Goal: Task Accomplishment & Management: Use online tool/utility

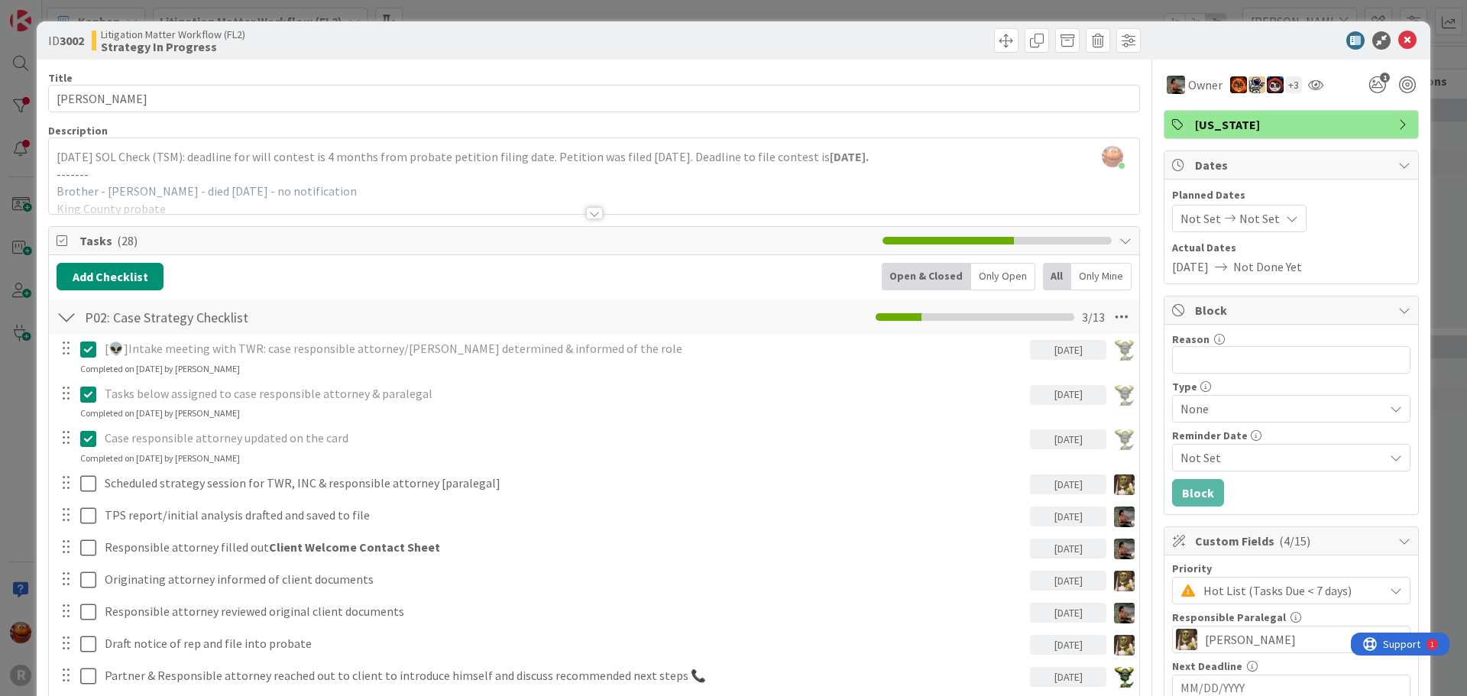
click at [58, 16] on div "ID 3002 Litigation Matter Workflow (FL2) Strategy In Progress Title 13 / 128 [P…" at bounding box center [733, 348] width 1467 height 696
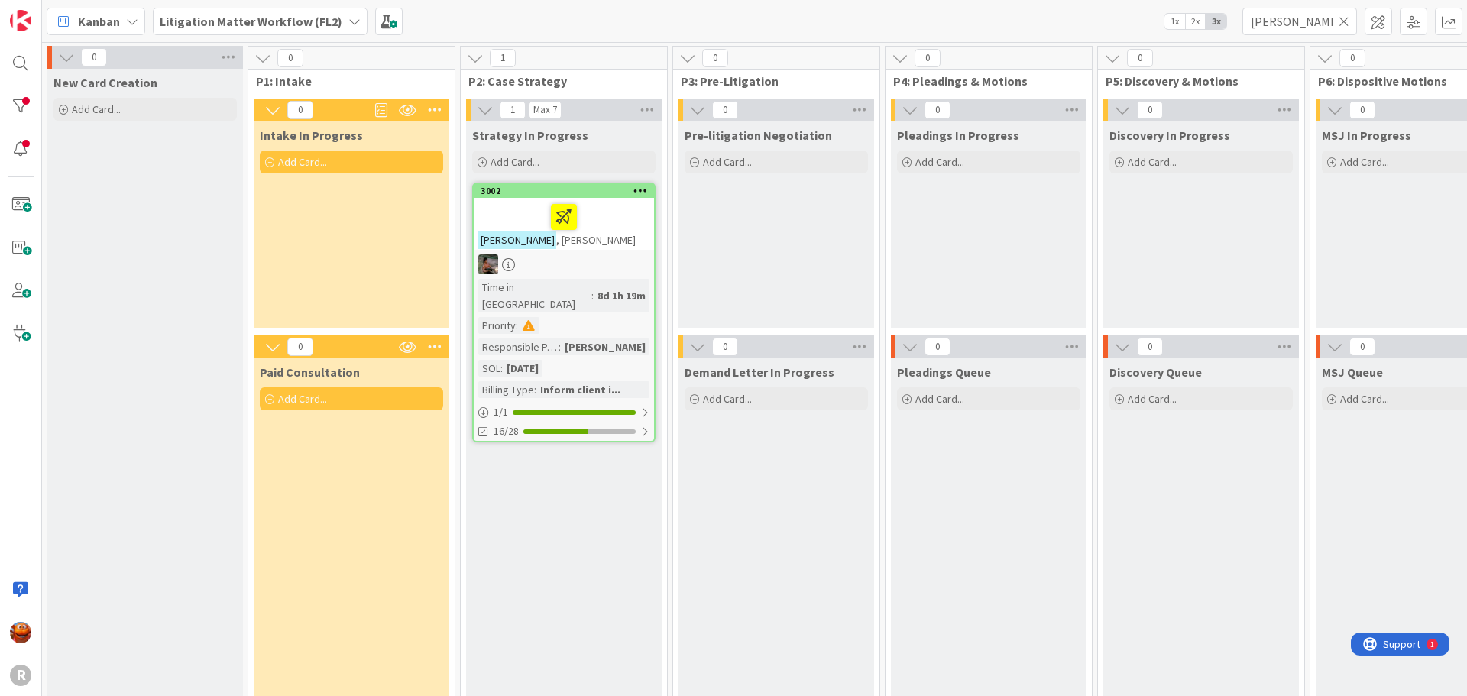
click at [1344, 22] on icon at bounding box center [1344, 22] width 11 height 14
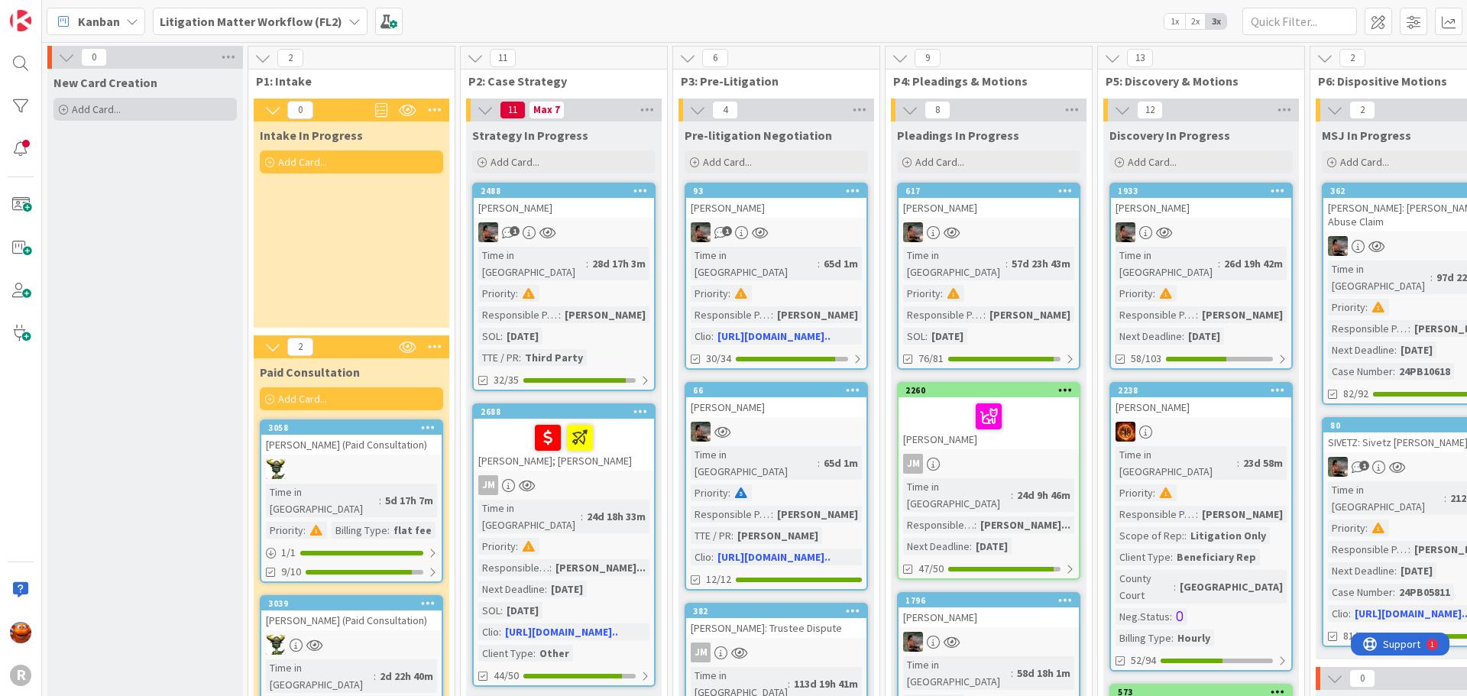
click at [117, 112] on span "Add Card..." at bounding box center [96, 109] width 49 height 14
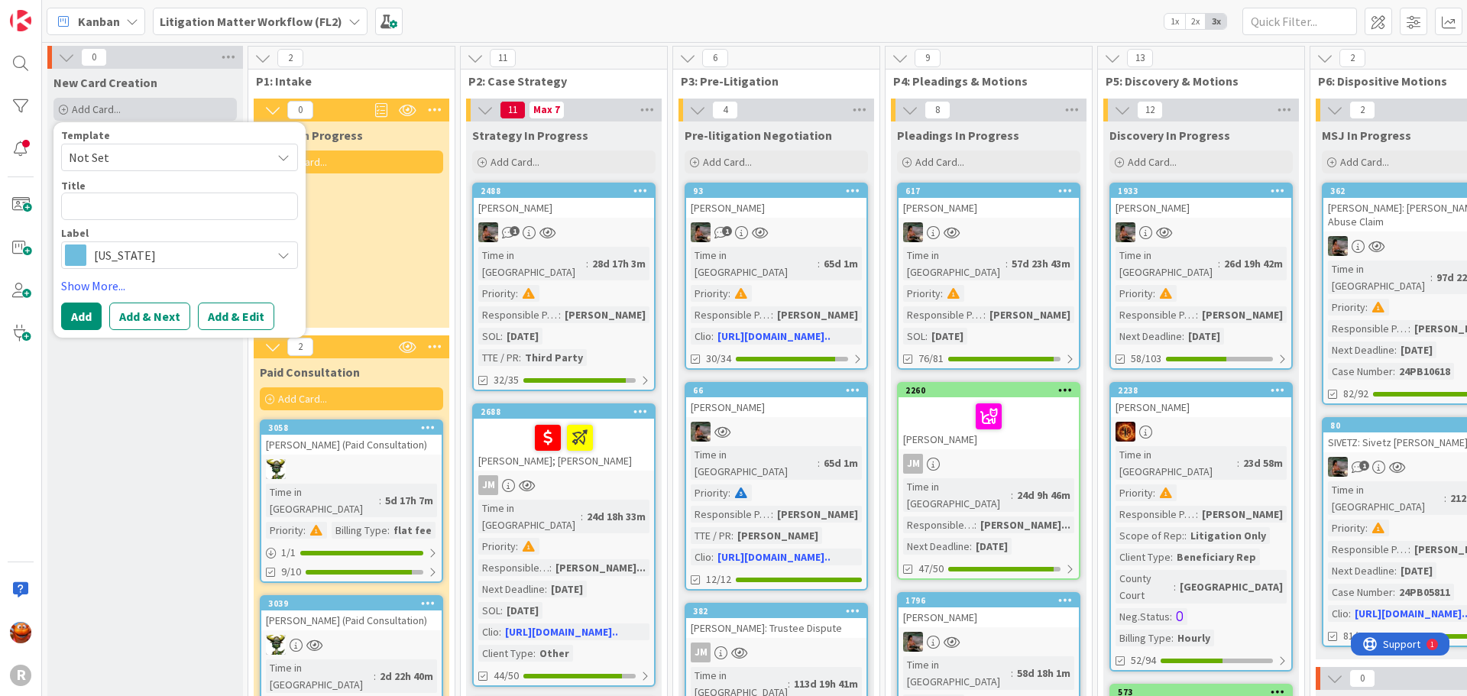
type textarea "U"
type textarea "x"
type textarea "UN"
type textarea "x"
type textarea "UND"
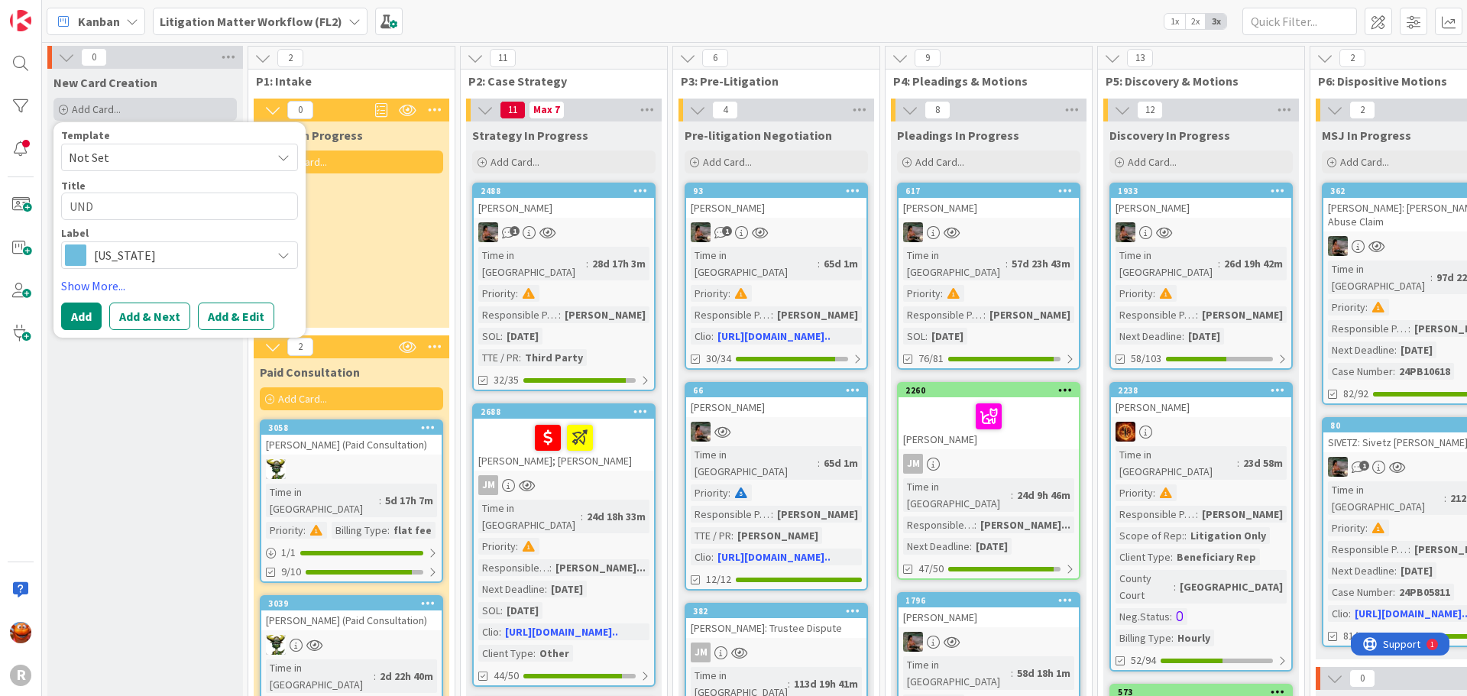
type textarea "x"
type textarea "UNDE"
type textarea "x"
type textarea "UNDERH"
type textarea "x"
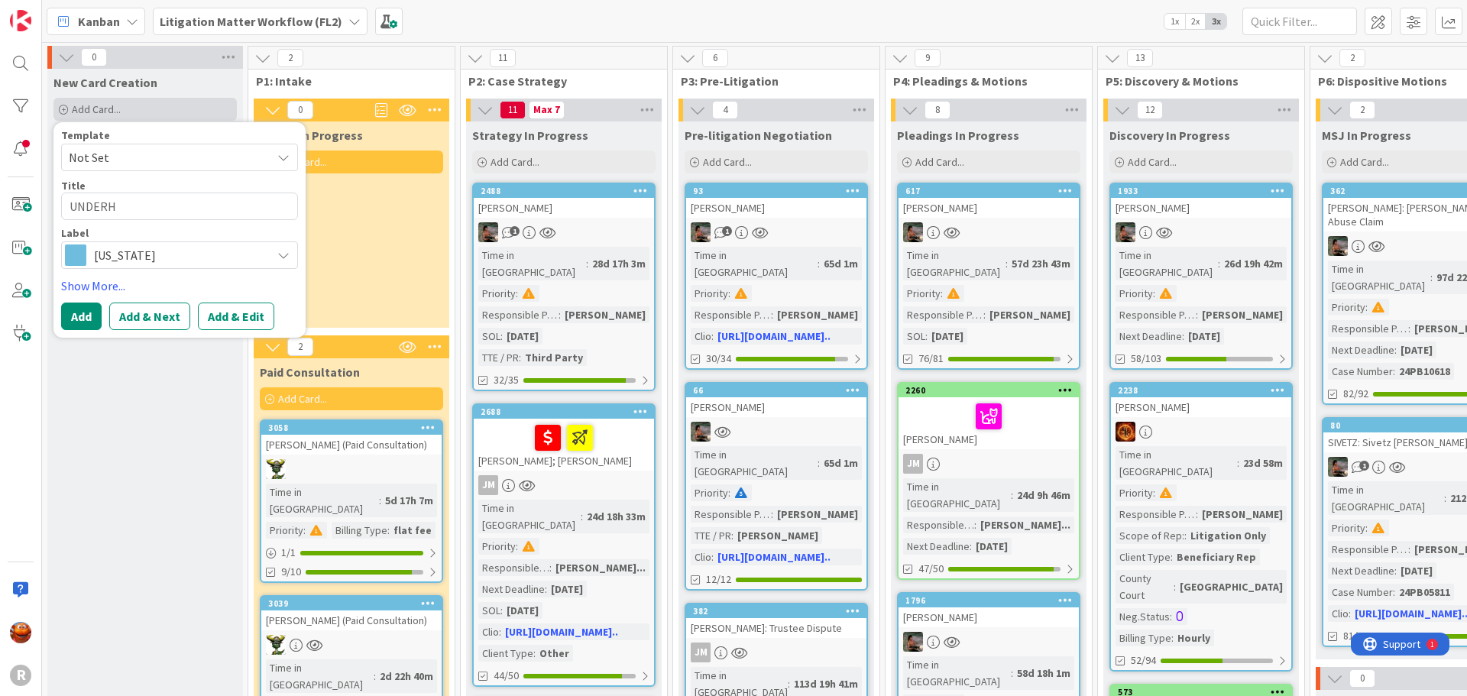
type textarea "UNDERHI"
type textarea "x"
type textarea "UNDERHIL"
type textarea "x"
type textarea "[PERSON_NAME]"
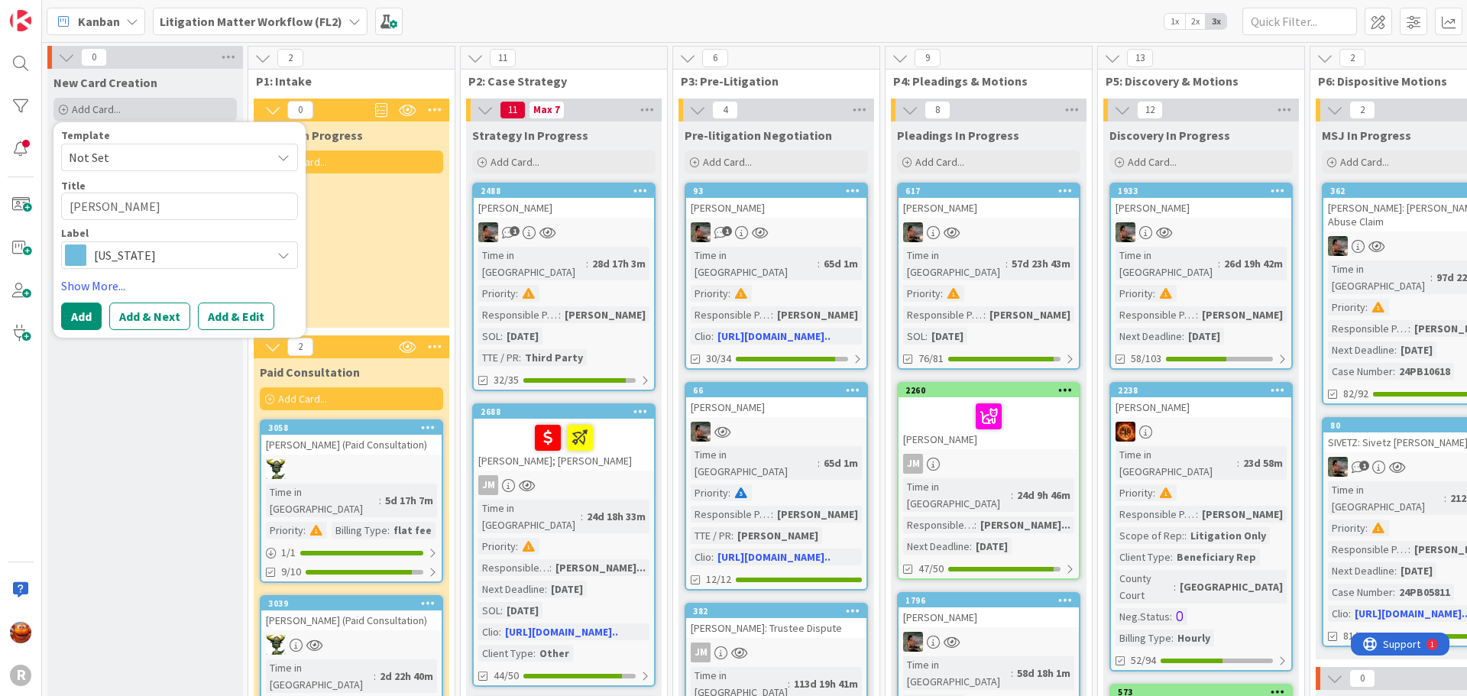
type textarea "x"
type textarea "[PERSON_NAME],"
type textarea "x"
type textarea "[PERSON_NAME], L"
type textarea "x"
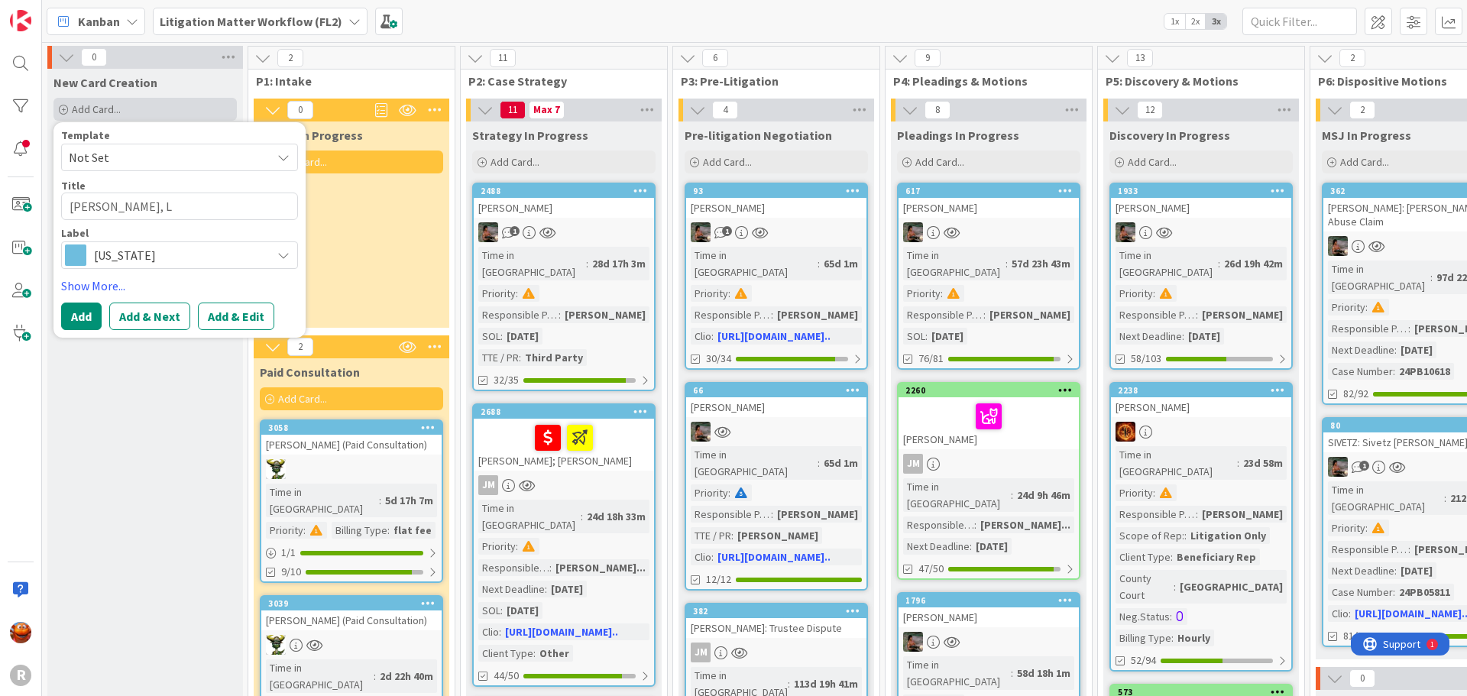
type textarea "[PERSON_NAME]"
type textarea "x"
type textarea "[PERSON_NAME]"
type textarea "x"
type textarea "[PERSON_NAME]"
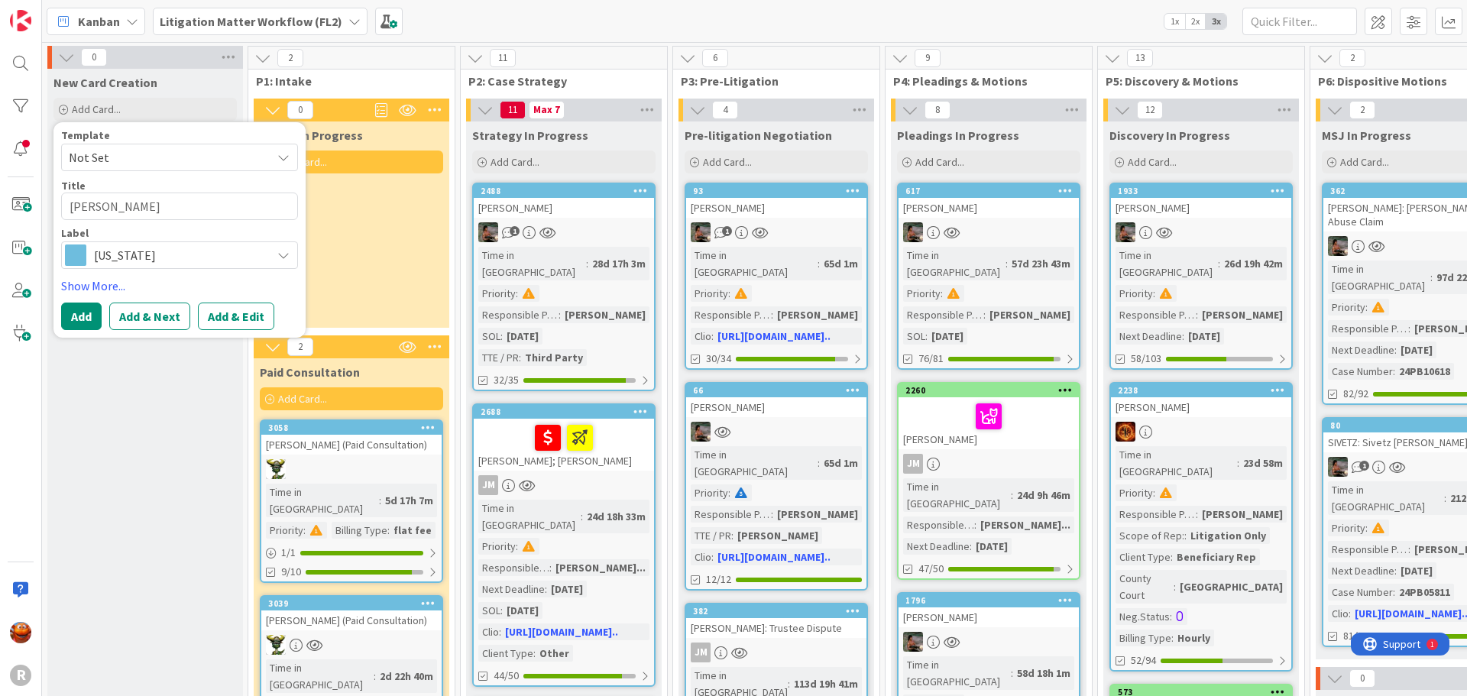
click at [158, 260] on span "[US_STATE]" at bounding box center [179, 255] width 170 height 21
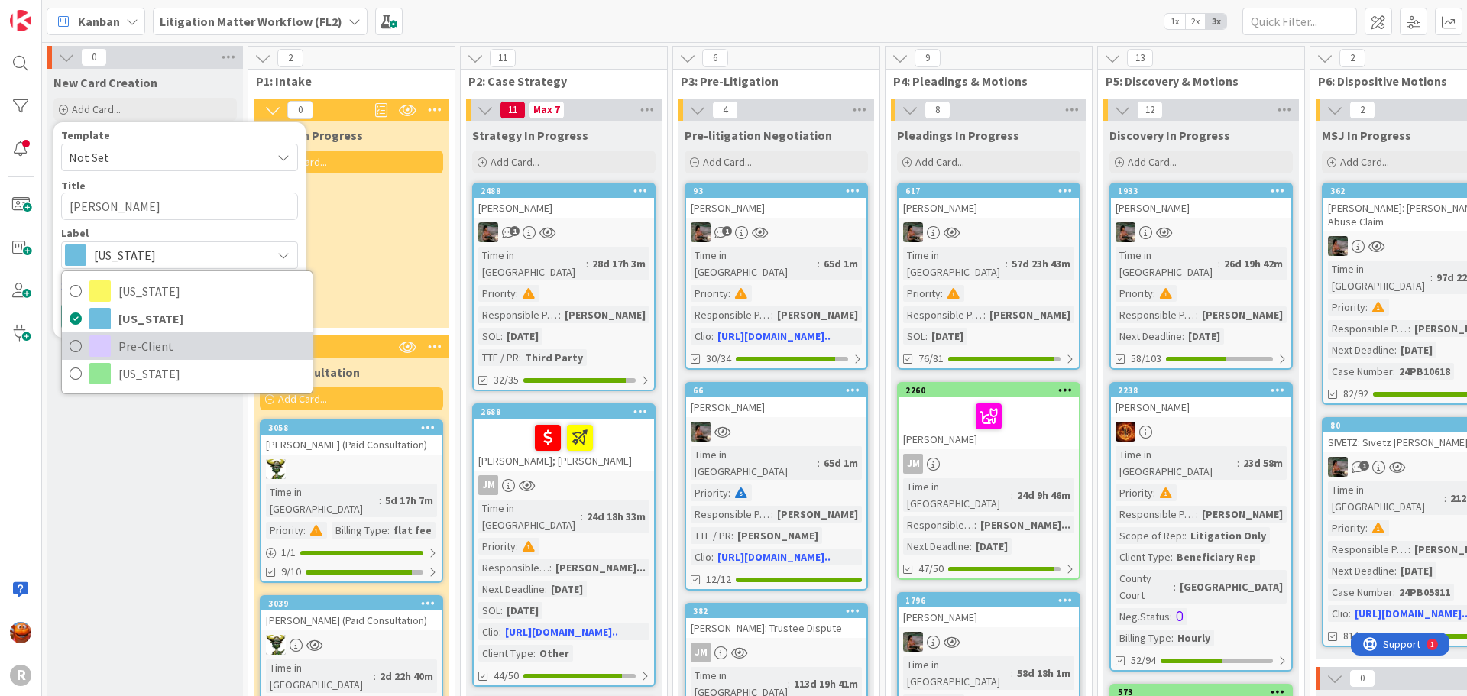
click at [151, 345] on span "Pre-Client" at bounding box center [211, 346] width 186 height 23
type textarea "x"
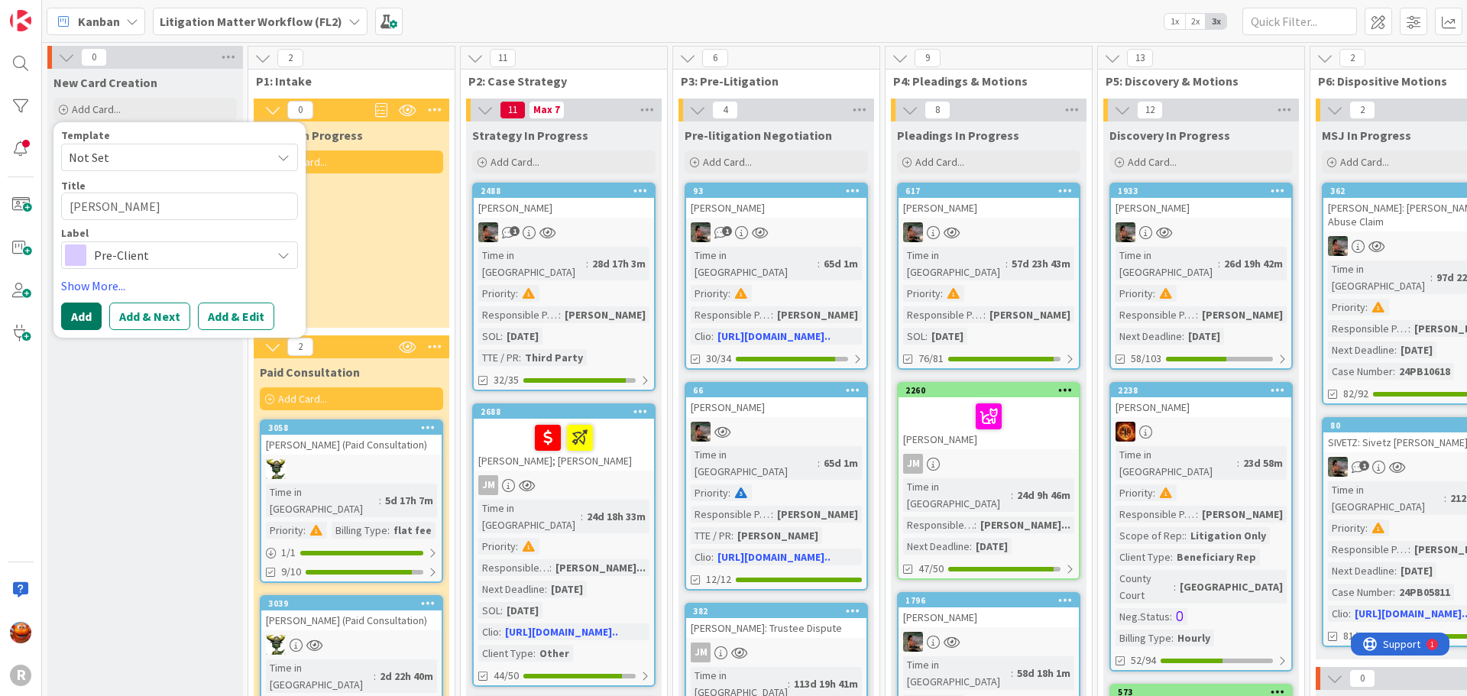
click at [92, 323] on button "Add" at bounding box center [81, 317] width 41 height 28
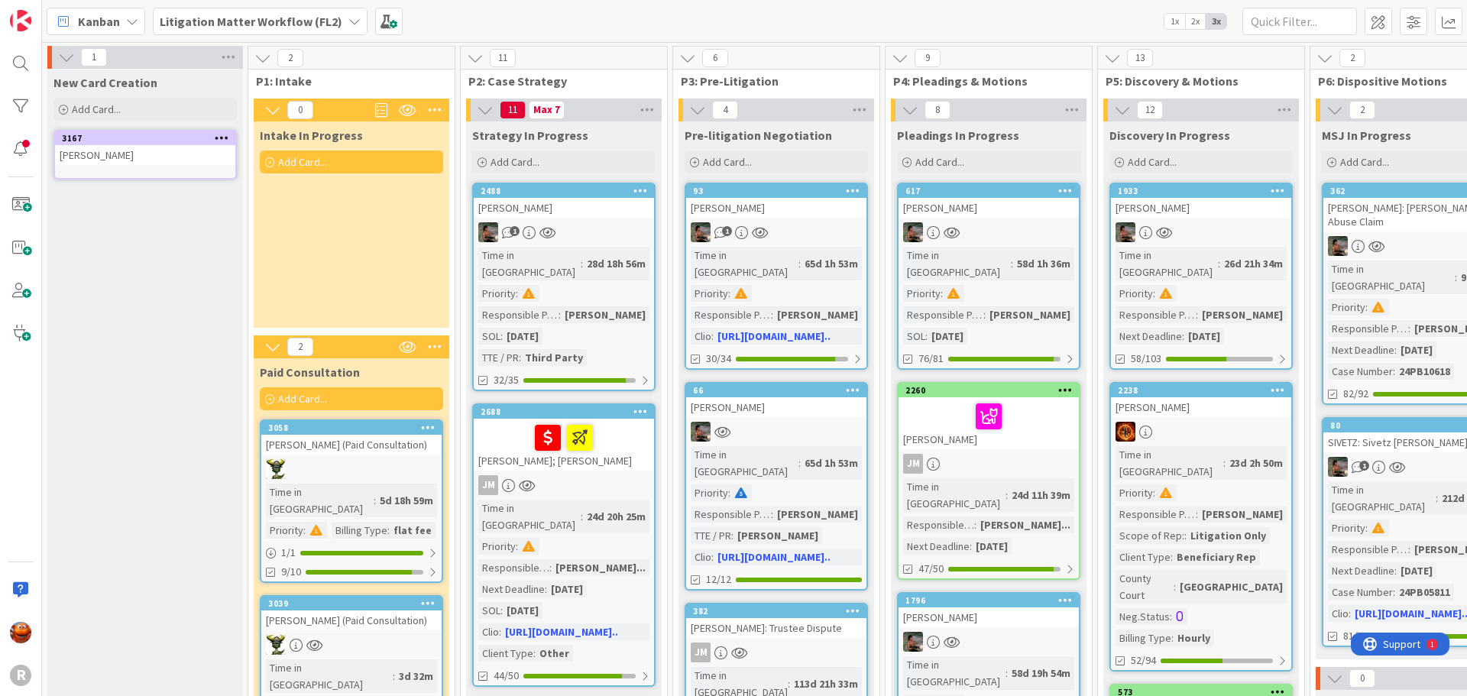
click at [124, 155] on div "[PERSON_NAME]" at bounding box center [145, 155] width 180 height 20
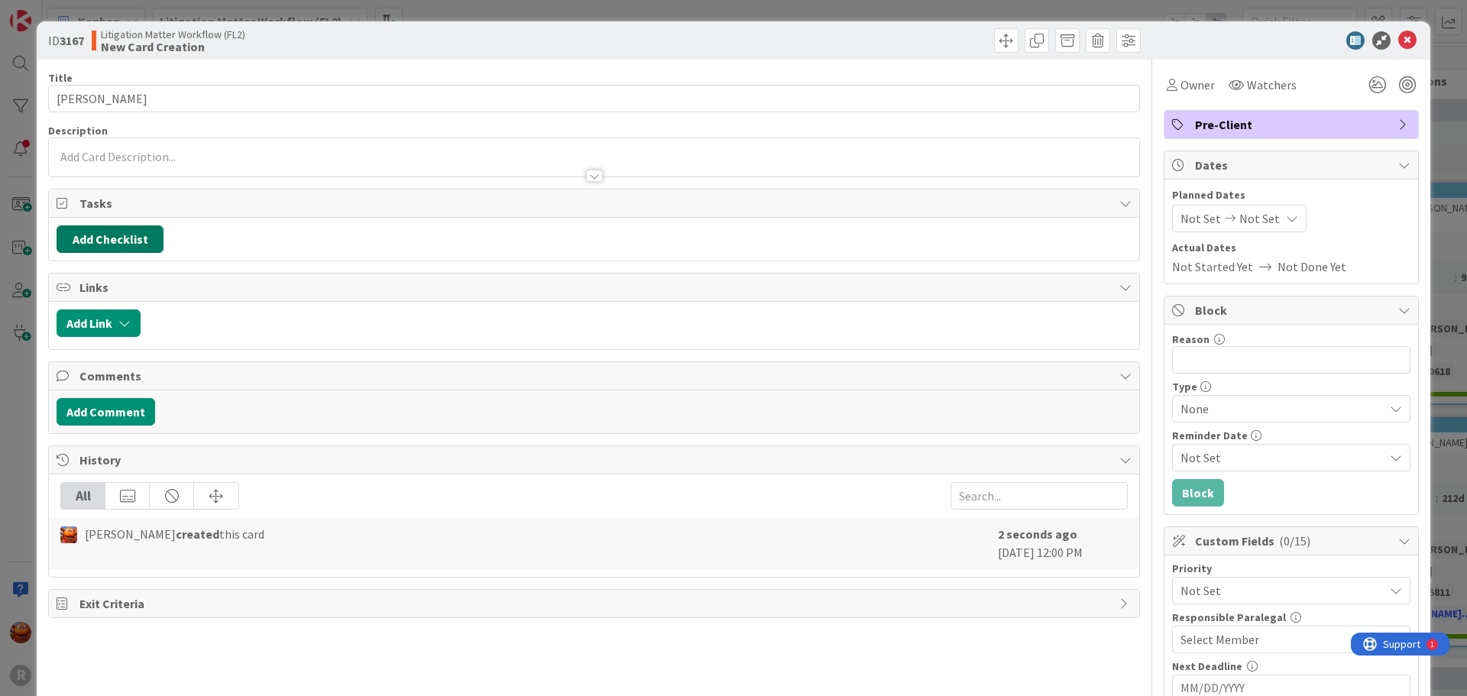
click at [138, 248] on button "Add Checklist" at bounding box center [110, 239] width 107 height 28
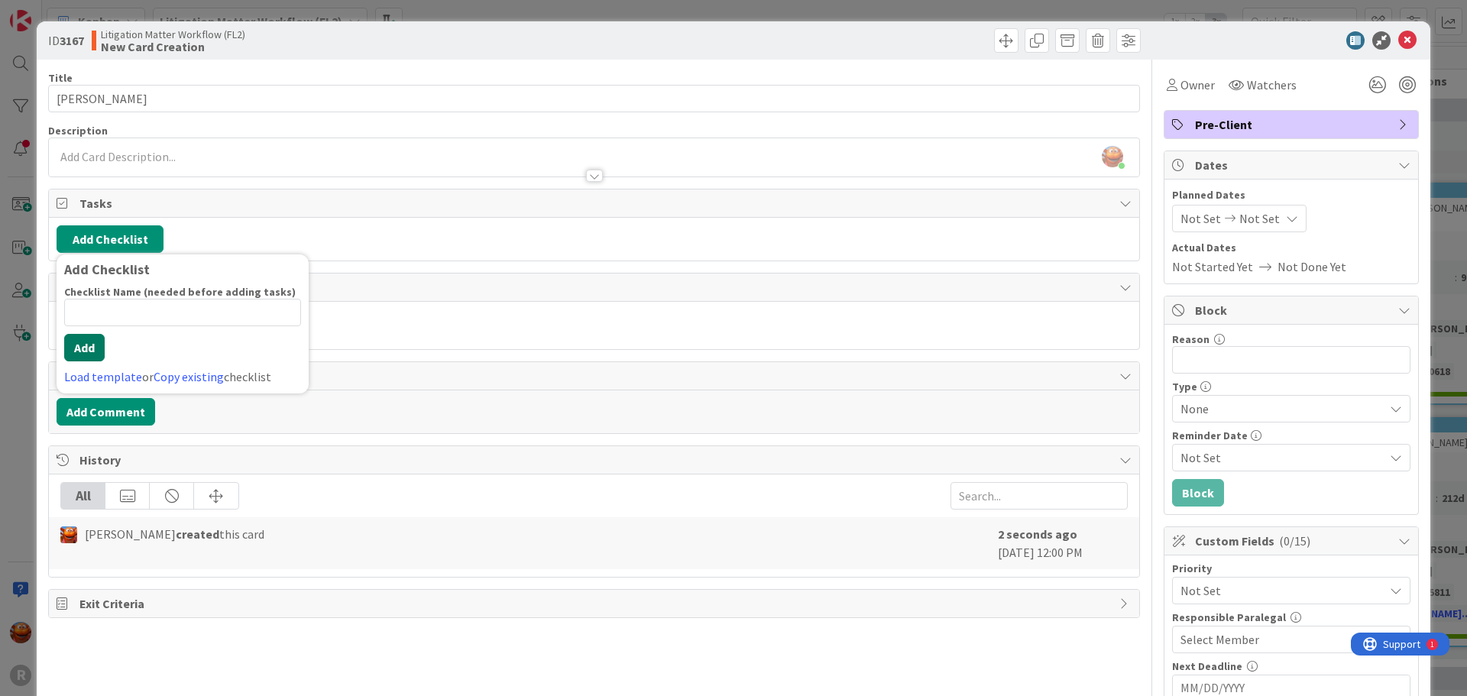
click at [100, 356] on button "Add" at bounding box center [84, 348] width 41 height 28
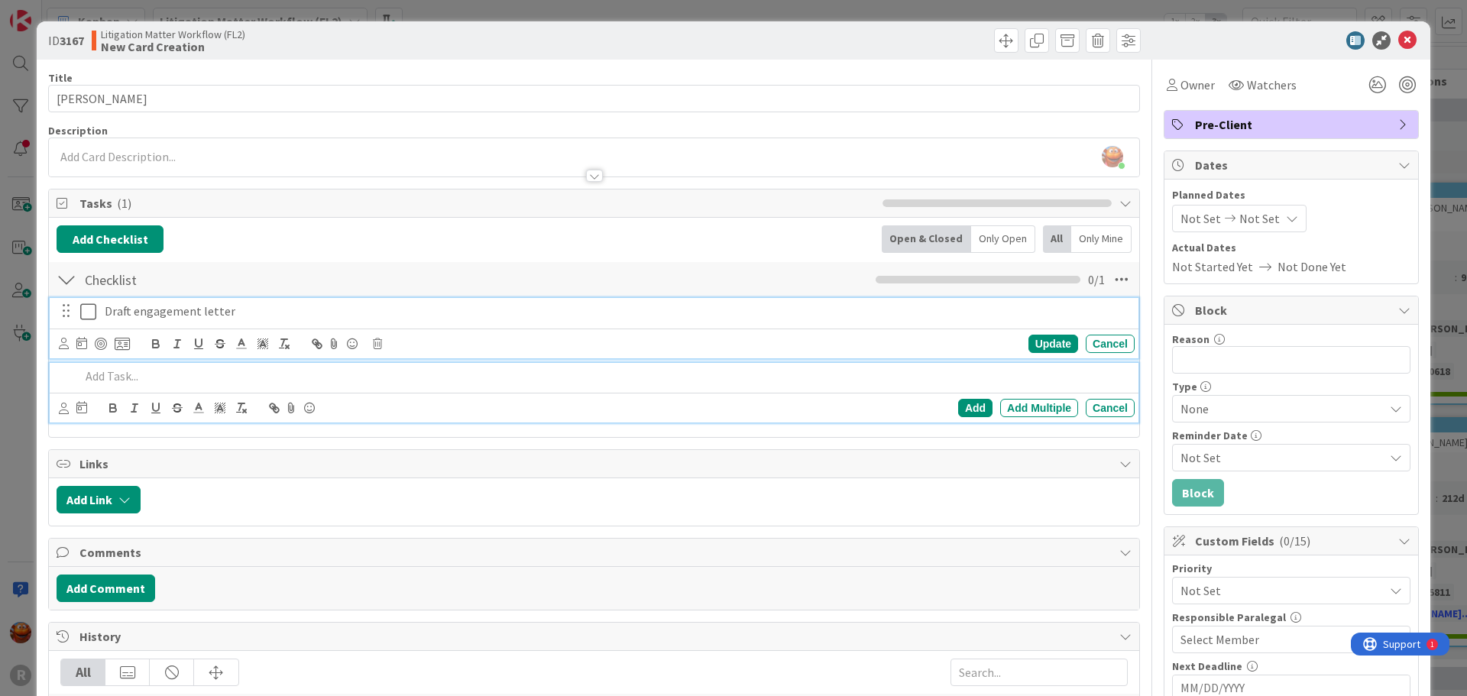
click at [239, 313] on p "Draft engagement letter" at bounding box center [617, 312] width 1024 height 18
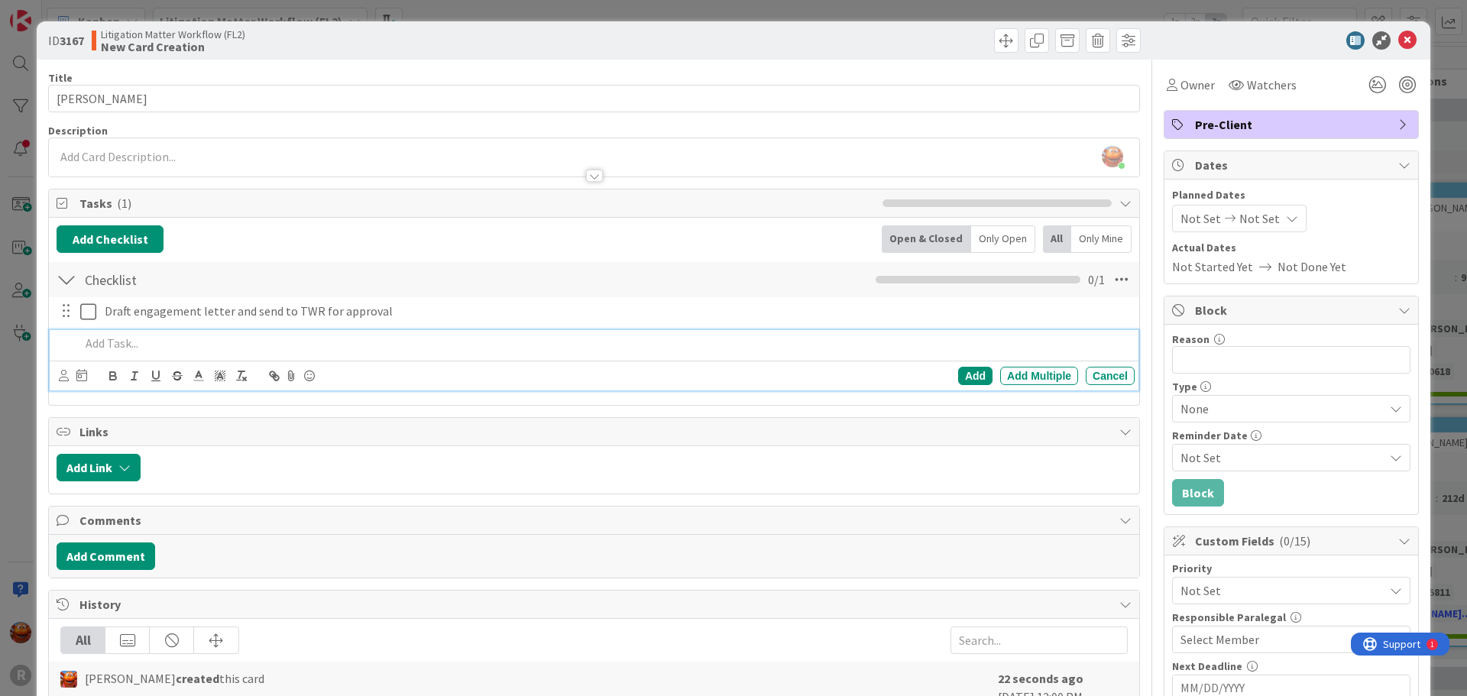
click at [241, 341] on p at bounding box center [604, 344] width 1049 height 18
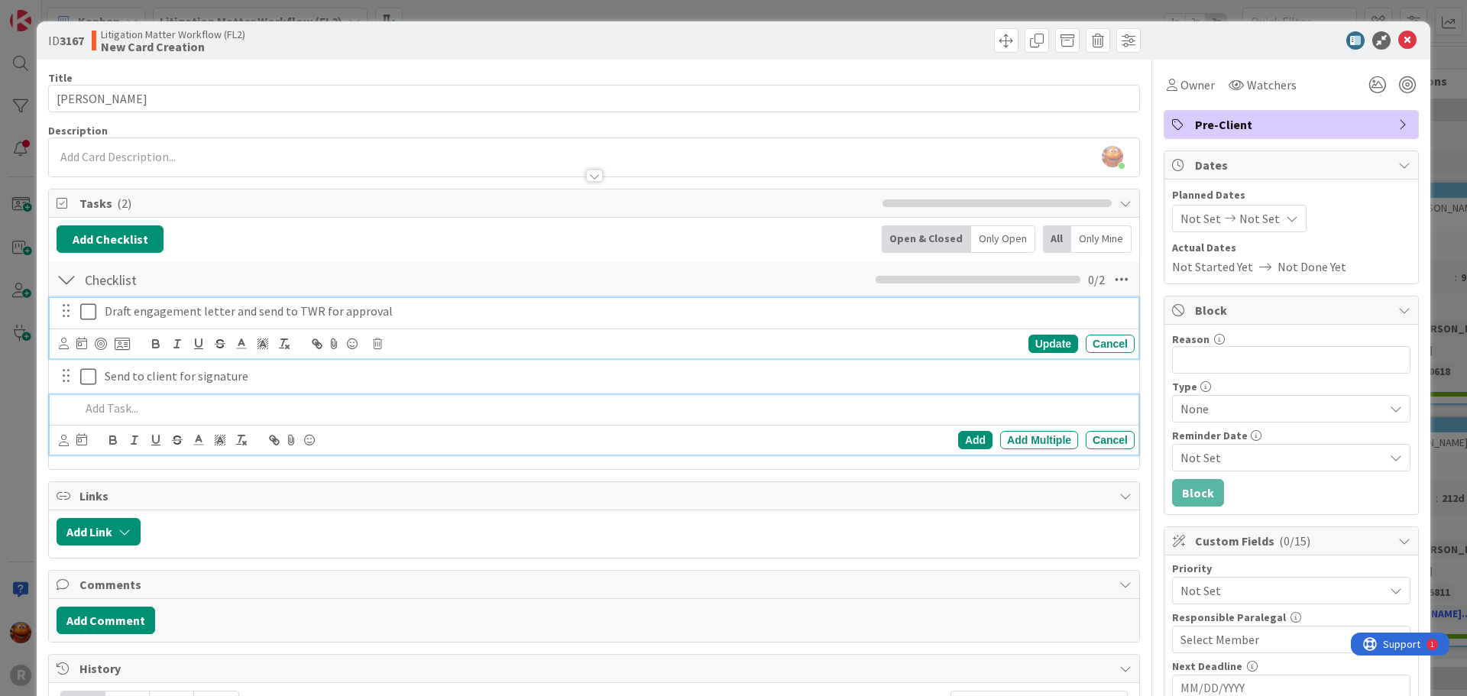
click at [274, 312] on p "Draft engagement letter and send to TWR for approval" at bounding box center [617, 312] width 1024 height 18
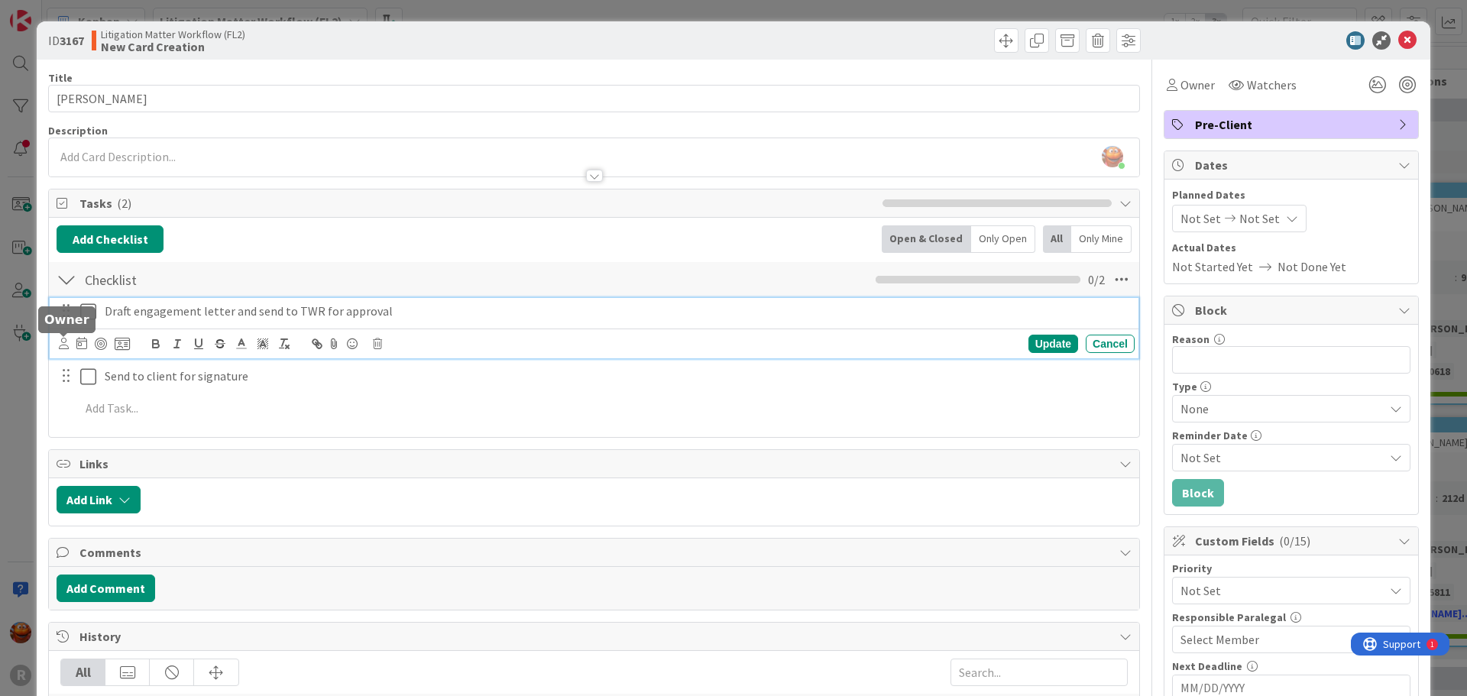
click at [53, 344] on div "Update Cancel" at bounding box center [594, 344] width 1089 height 30
click at [60, 341] on icon at bounding box center [64, 343] width 10 height 11
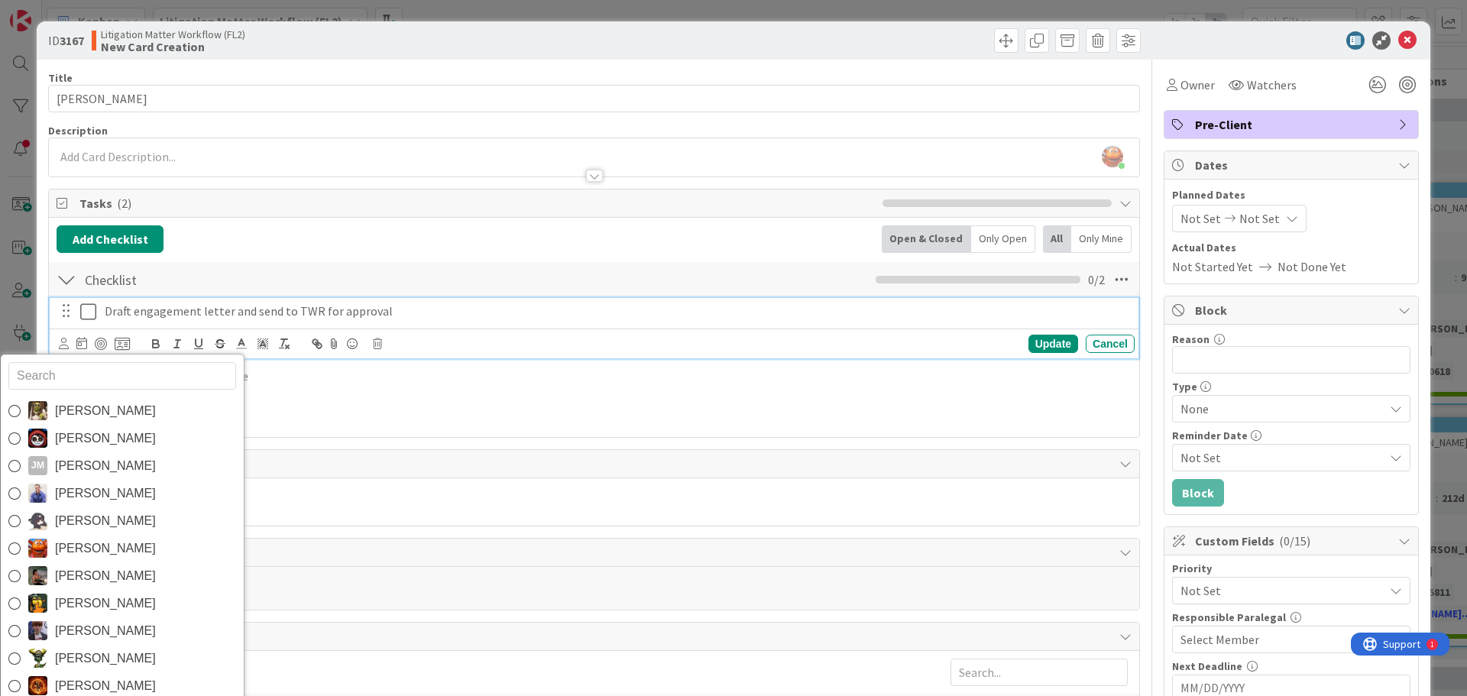
drag, startPoint x: 112, startPoint y: 546, endPoint x: 109, endPoint y: 511, distance: 36.0
click at [112, 546] on span "[PERSON_NAME]" at bounding box center [105, 548] width 101 height 23
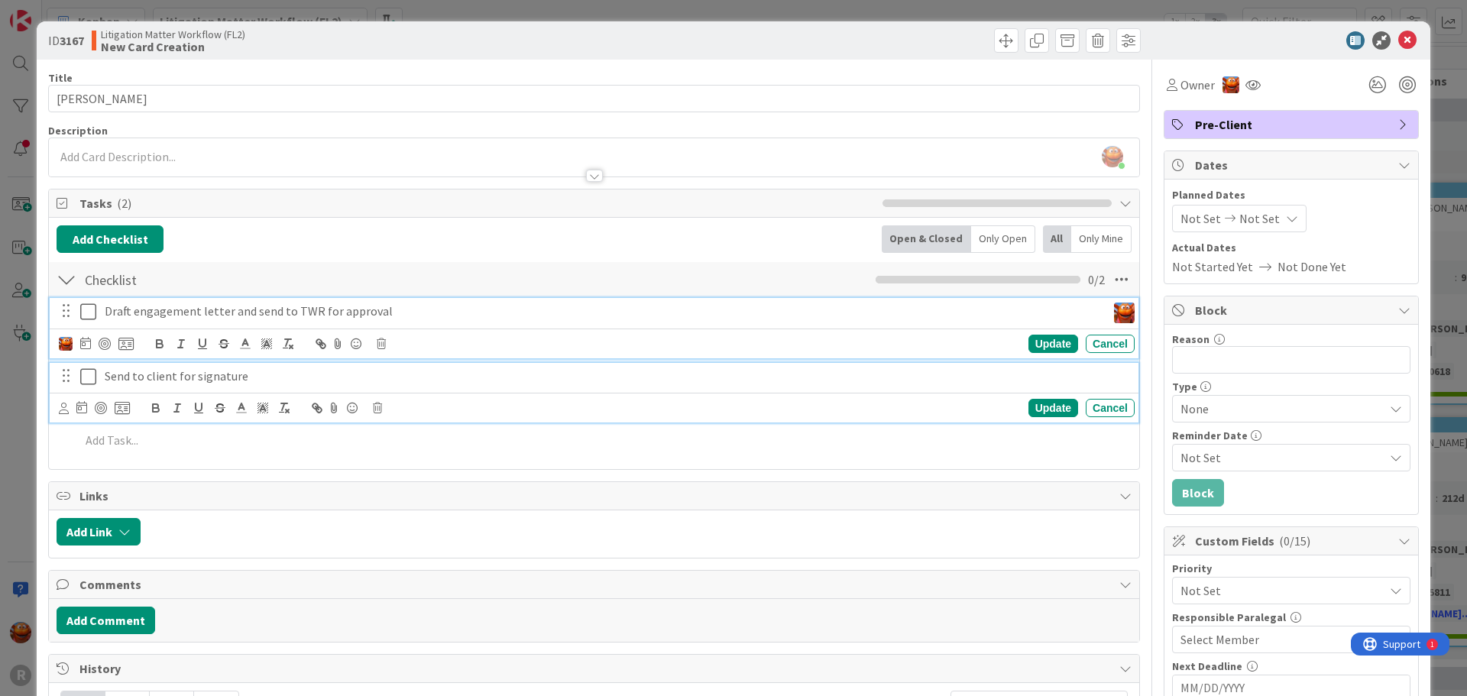
click at [128, 374] on p "Send to client for signature" at bounding box center [617, 377] width 1024 height 18
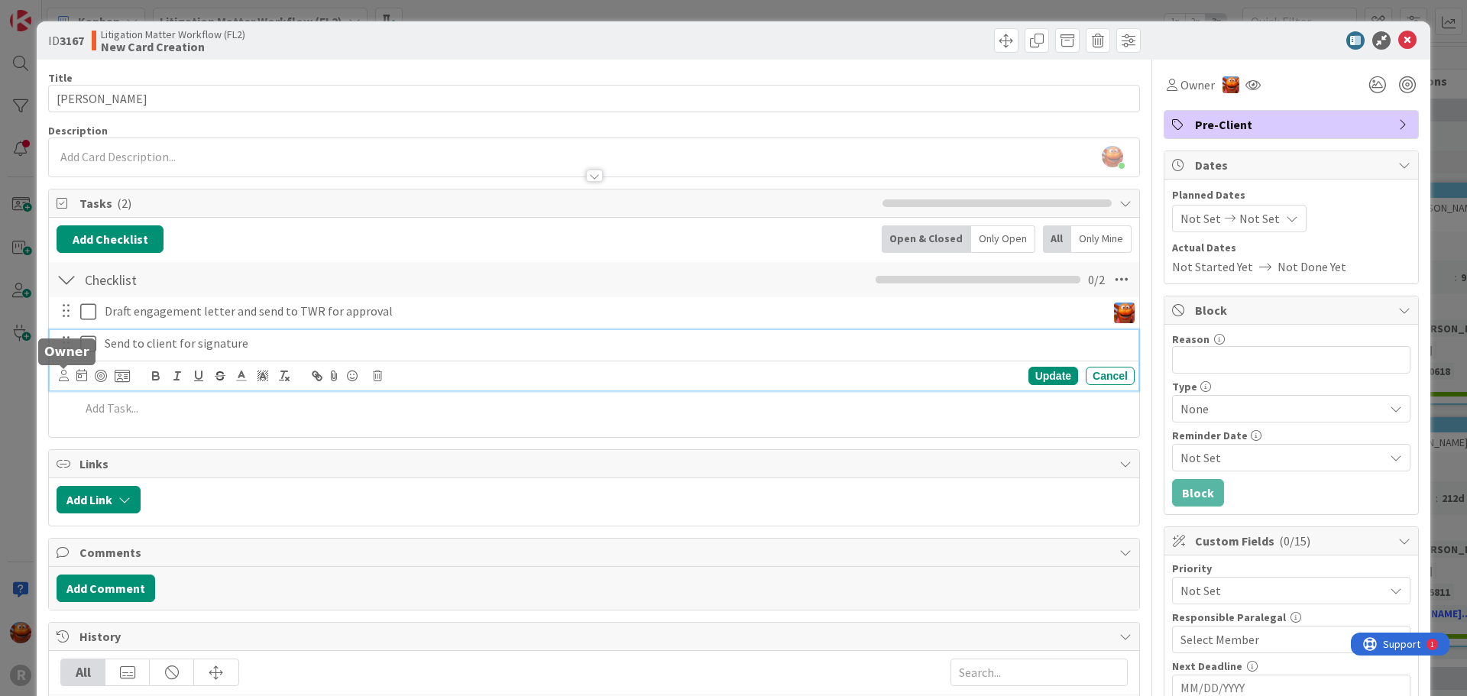
click at [63, 376] on icon at bounding box center [64, 375] width 10 height 11
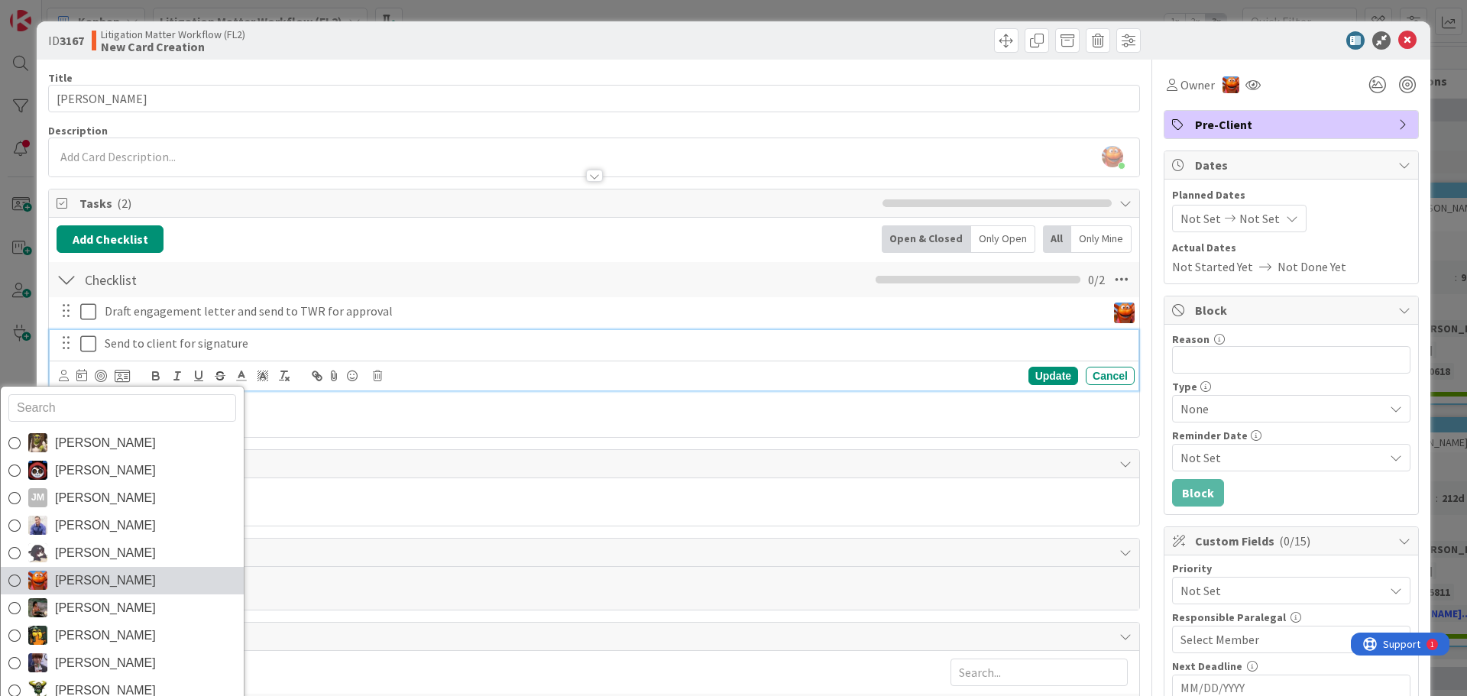
click at [87, 572] on span "[PERSON_NAME]" at bounding box center [105, 580] width 101 height 23
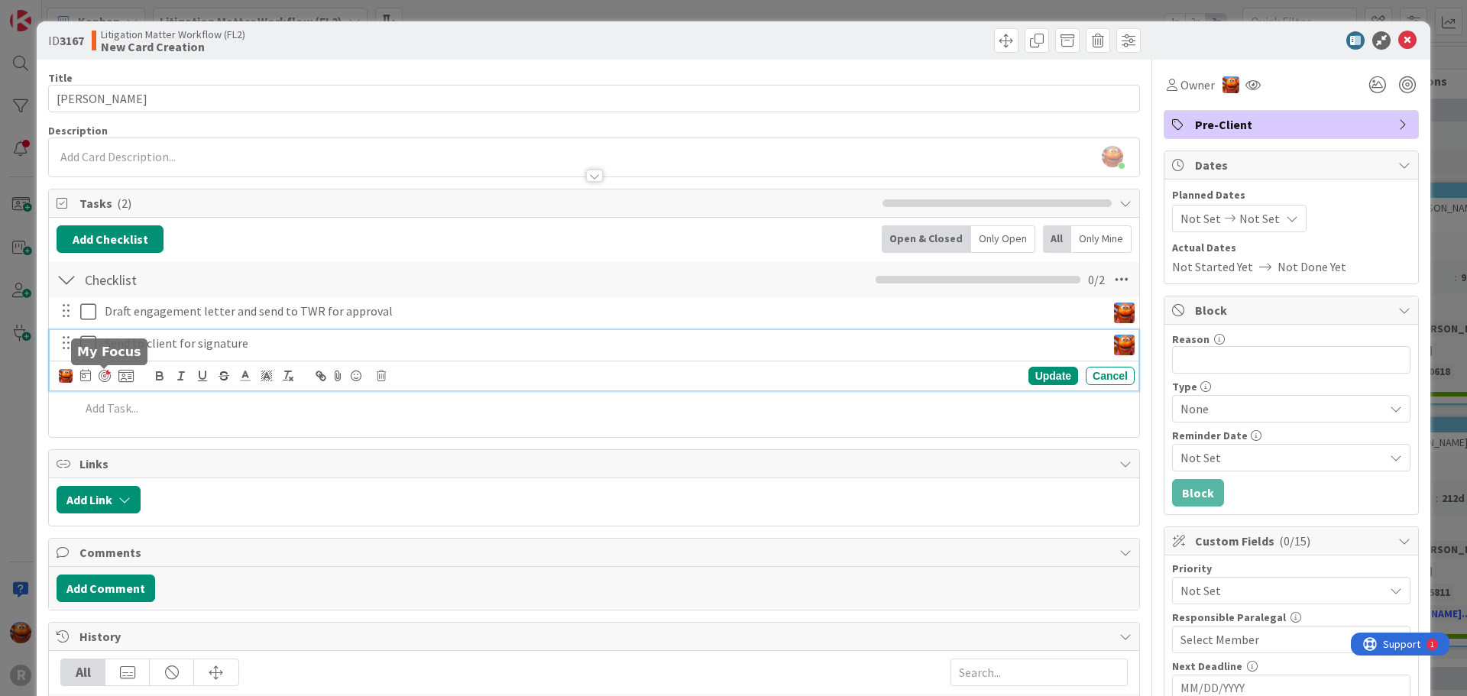
click at [102, 374] on div at bounding box center [105, 376] width 12 height 12
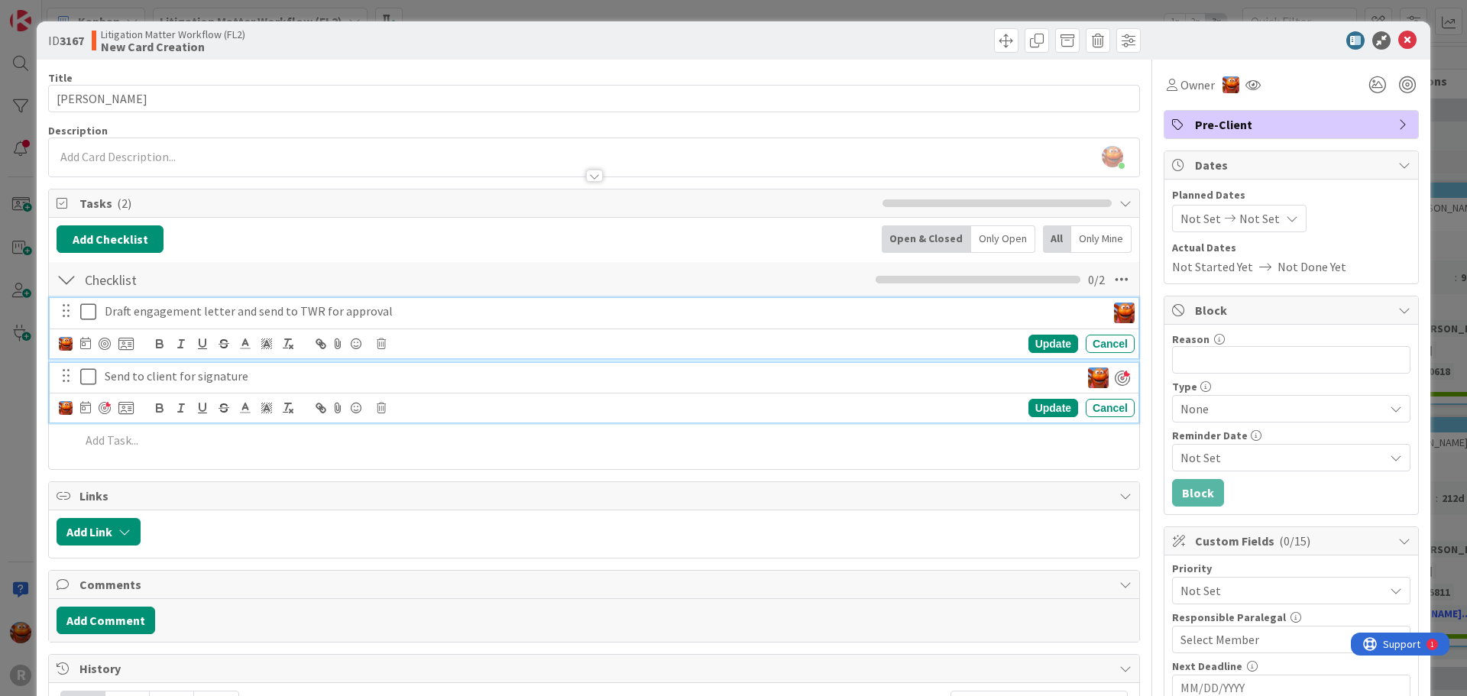
click at [151, 315] on p "Draft engagement letter and send to TWR for approval" at bounding box center [603, 312] width 996 height 18
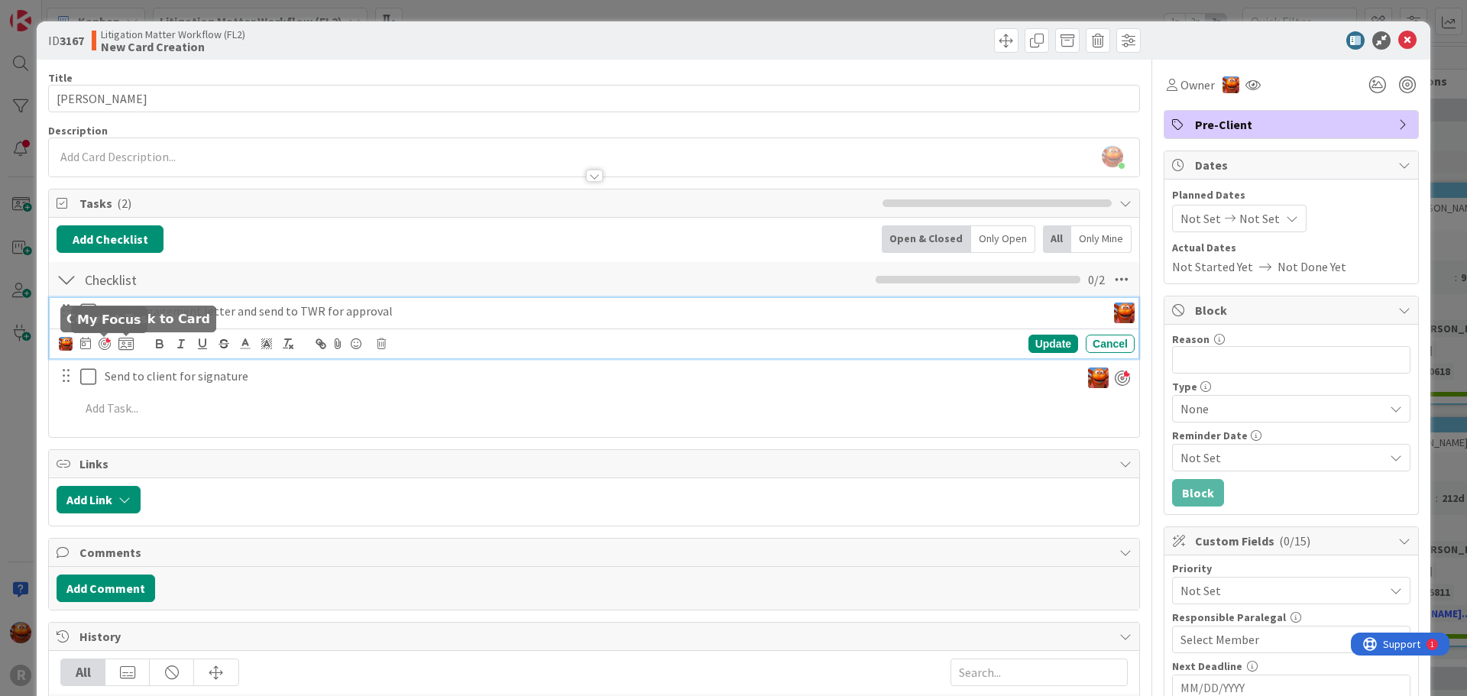
click at [106, 342] on div at bounding box center [105, 344] width 12 height 12
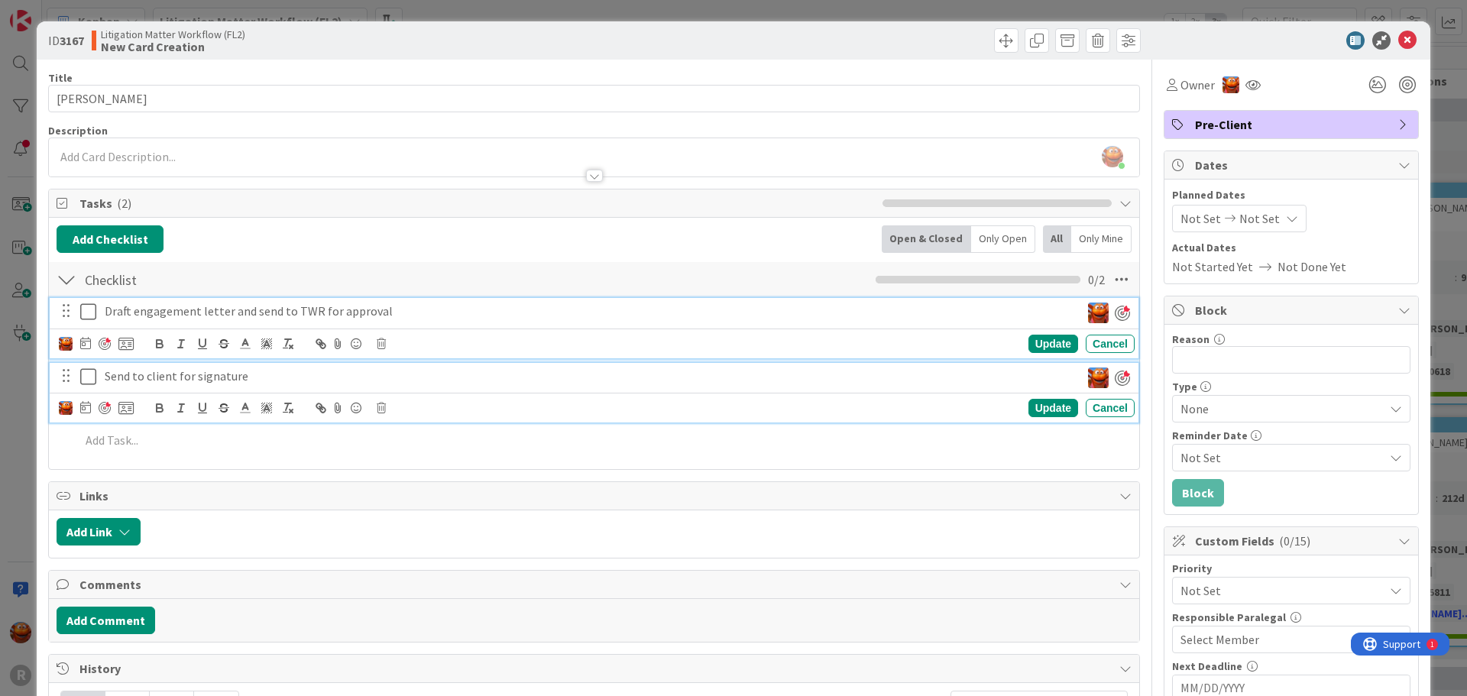
click at [116, 378] on p "Send to client for signature" at bounding box center [590, 377] width 970 height 18
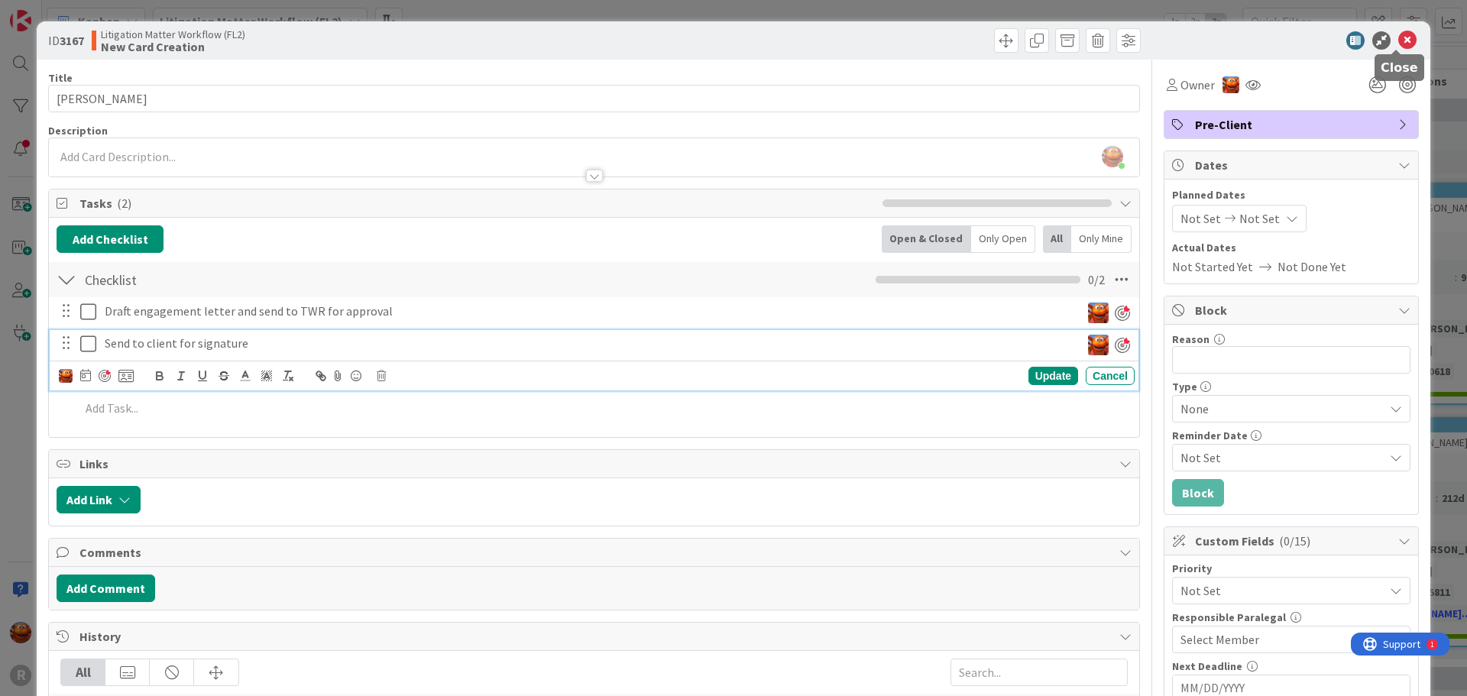
click at [1402, 41] on icon at bounding box center [1408, 40] width 18 height 18
